Goal: Transaction & Acquisition: Subscribe to service/newsletter

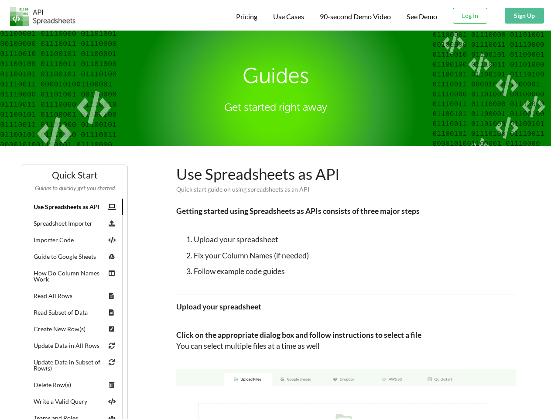
click at [245, 17] on span "Pricing" at bounding box center [246, 16] width 21 height 8
click at [287, 17] on span "Use Cases" at bounding box center [288, 16] width 31 height 8
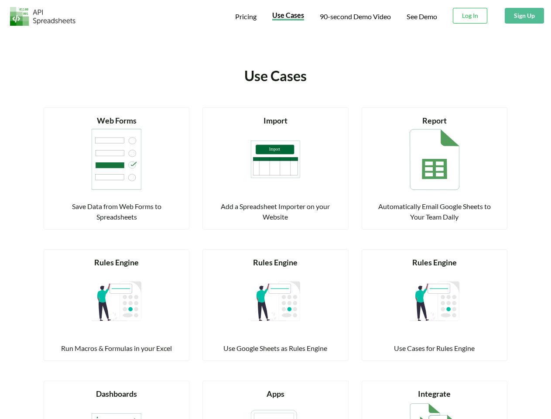
click at [355, 17] on span "90-second Demo Video" at bounding box center [355, 16] width 71 height 7
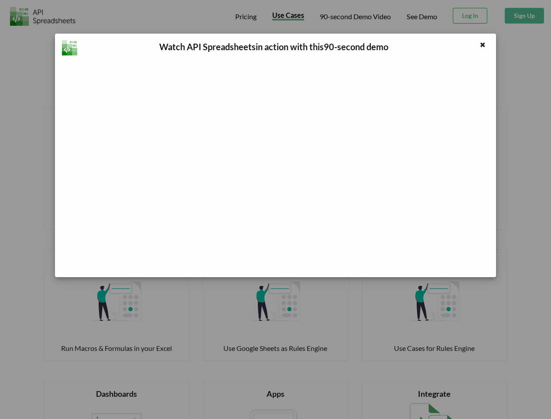
click at [470, 16] on div "Watch API Spreadsheets in action with this 90 -second demo" at bounding box center [275, 209] width 551 height 419
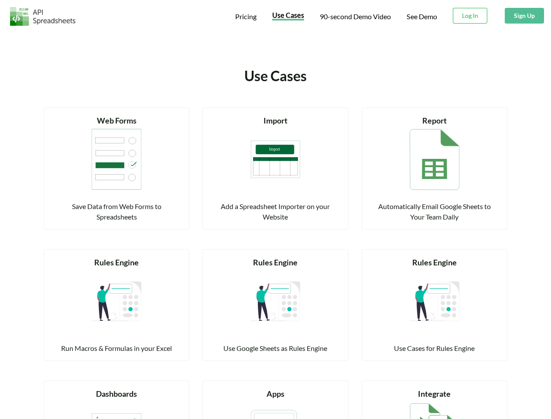
click at [524, 16] on button "Sign Up" at bounding box center [524, 16] width 39 height 16
click at [75, 256] on div "Rules Engine" at bounding box center [117, 262] width 124 height 12
click at [112, 256] on div "Rules Engine" at bounding box center [117, 262] width 124 height 12
click at [75, 256] on div "Rules Engine Run Macros & Formulas in your Excel" at bounding box center [117, 304] width 124 height 97
click at [112, 256] on div "Rules Engine Run Macros & Formulas in your Excel" at bounding box center [117, 304] width 124 height 97
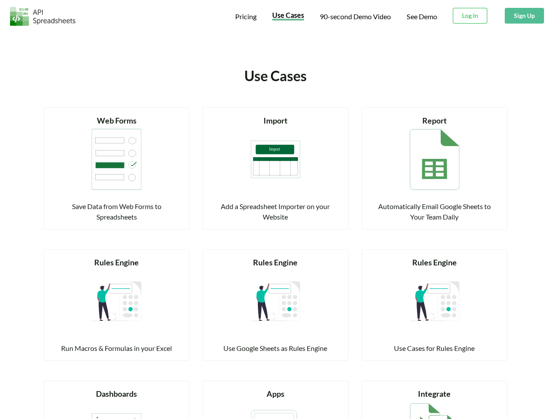
click at [75, 343] on div "Run Macros & Formulas in your Excel" at bounding box center [117, 348] width 124 height 10
